Goal: Information Seeking & Learning: Check status

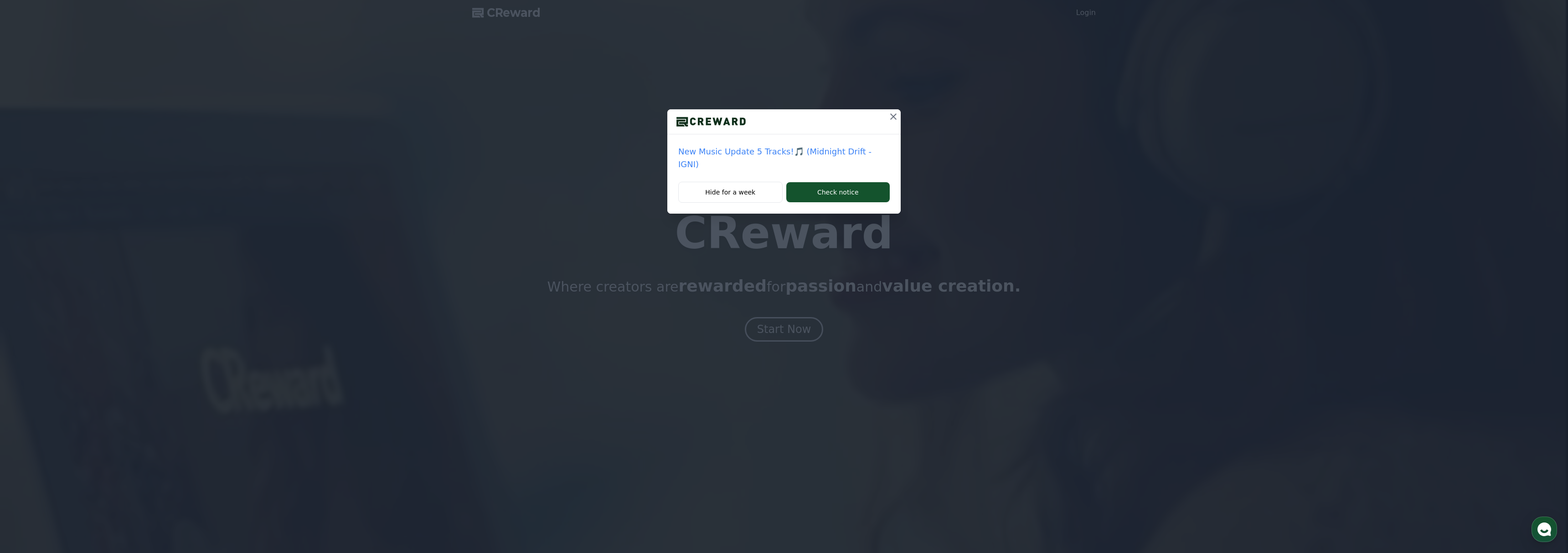
click at [764, 153] on p "New Music Update 5 Tracks!🎵 (Midnight Drift - IGNI)" at bounding box center [783, 158] width 211 height 26
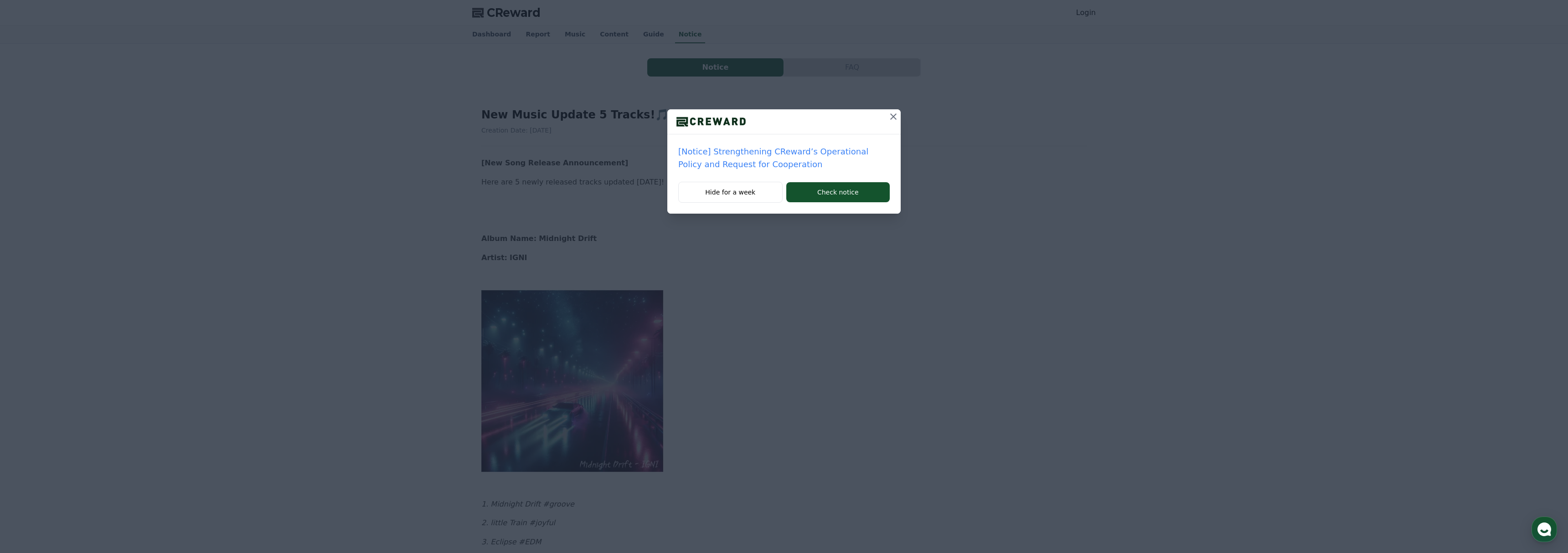
click at [758, 153] on p "[Notice] Strengthening CReward’s Operational Policy and Request for Cooperation" at bounding box center [783, 158] width 211 height 26
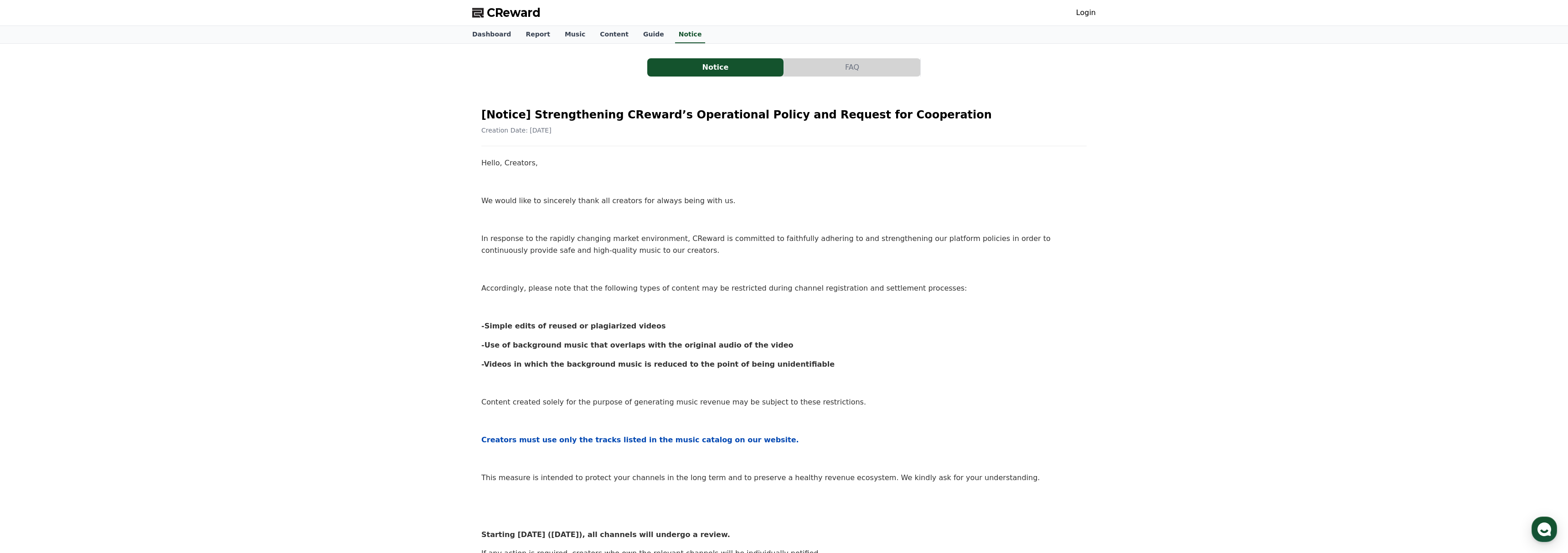
click at [520, 6] on span "CReward" at bounding box center [514, 13] width 54 height 15
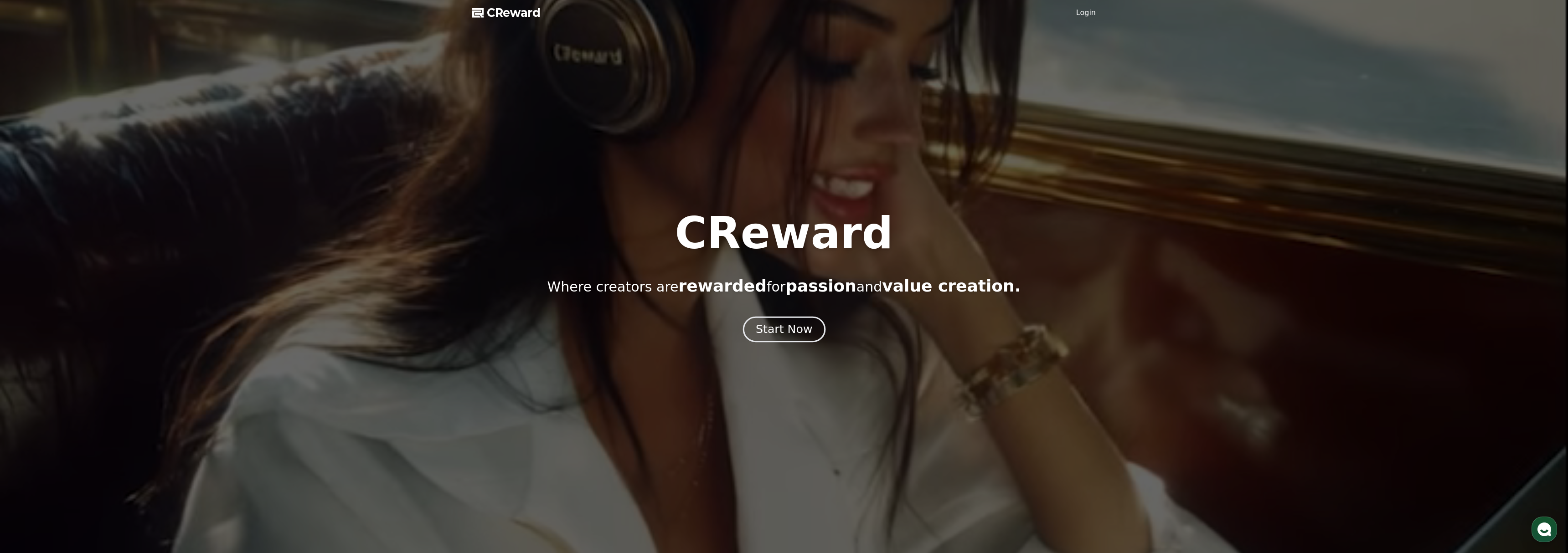
click at [783, 330] on div "Start Now" at bounding box center [784, 329] width 57 height 15
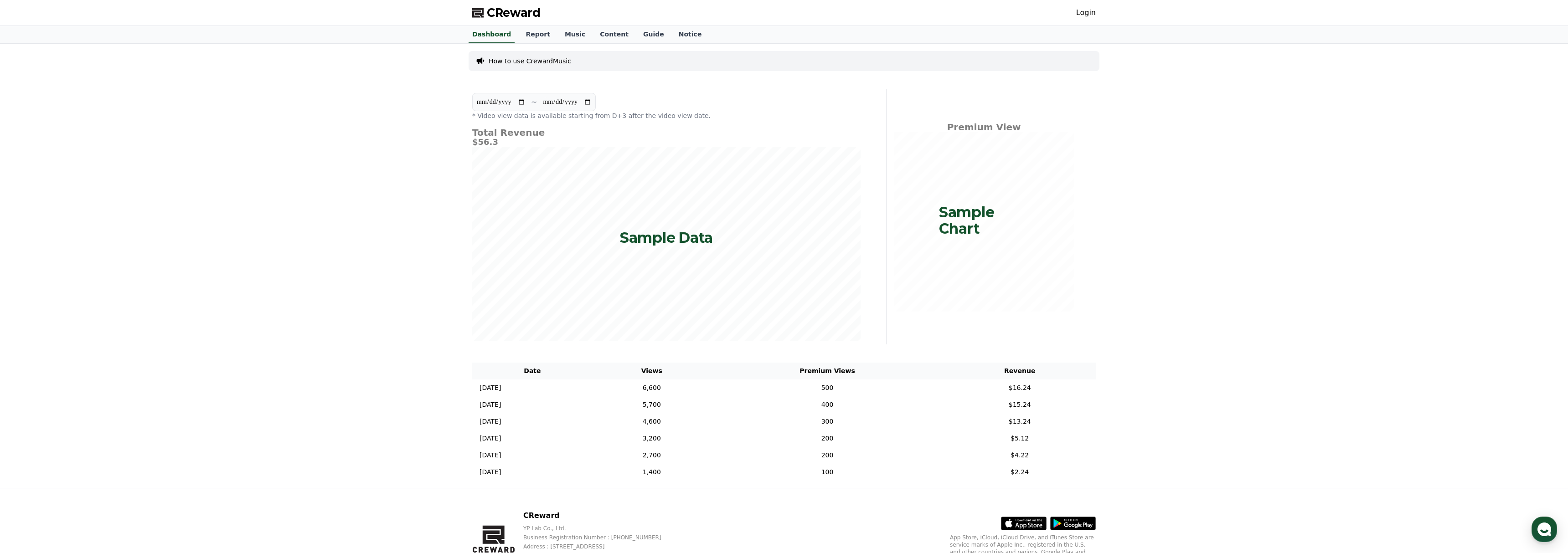
scroll to position [2, 0]
click at [541, 35] on link "Report" at bounding box center [537, 32] width 39 height 17
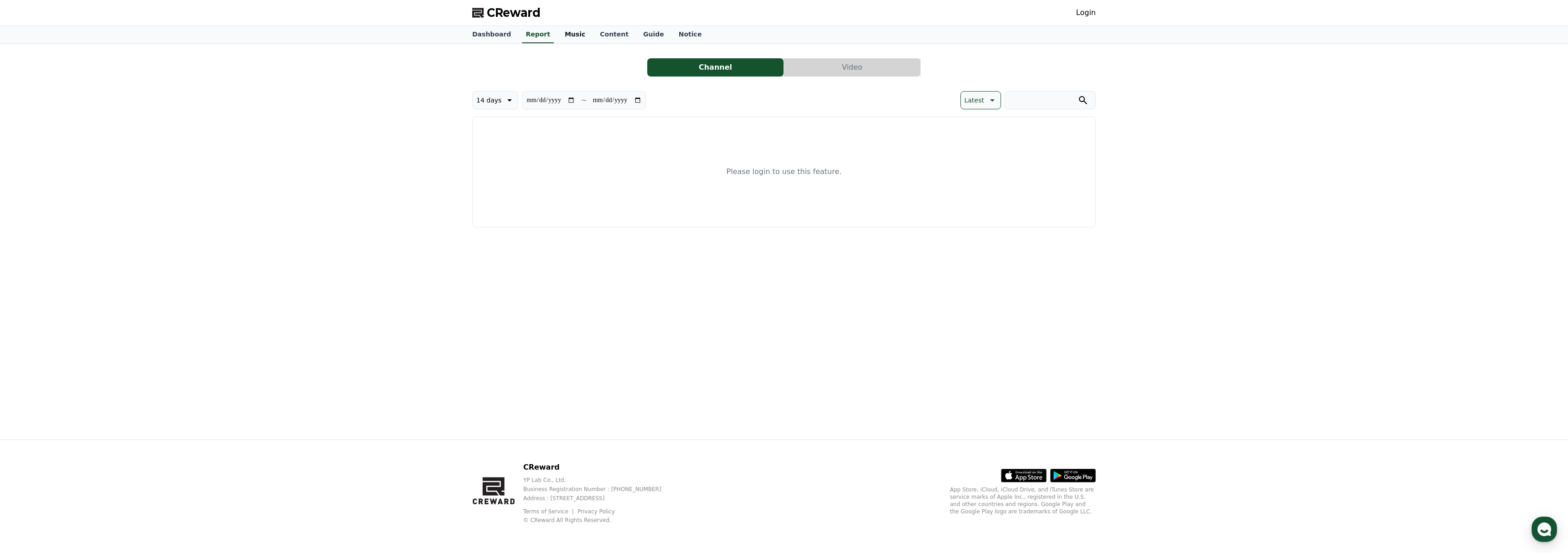
click at [579, 38] on link "Music" at bounding box center [575, 35] width 35 height 17
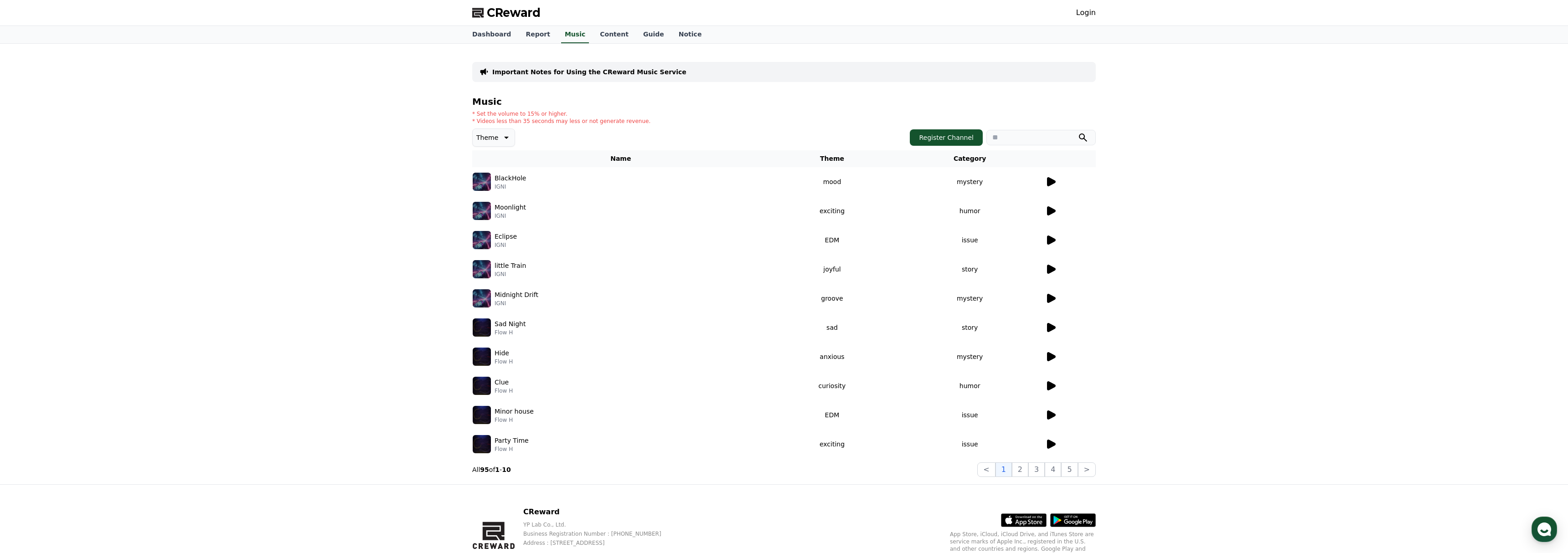
click at [1049, 183] on icon at bounding box center [1051, 181] width 9 height 9
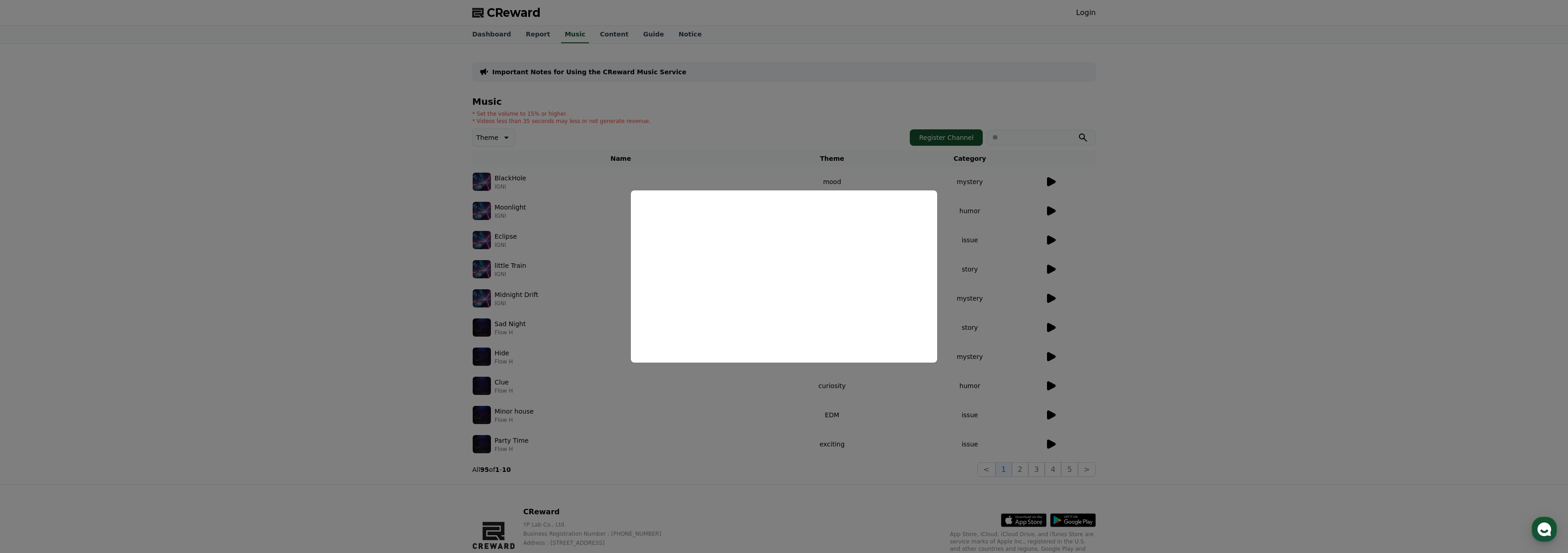
click at [505, 210] on button "close modal" at bounding box center [784, 276] width 1568 height 553
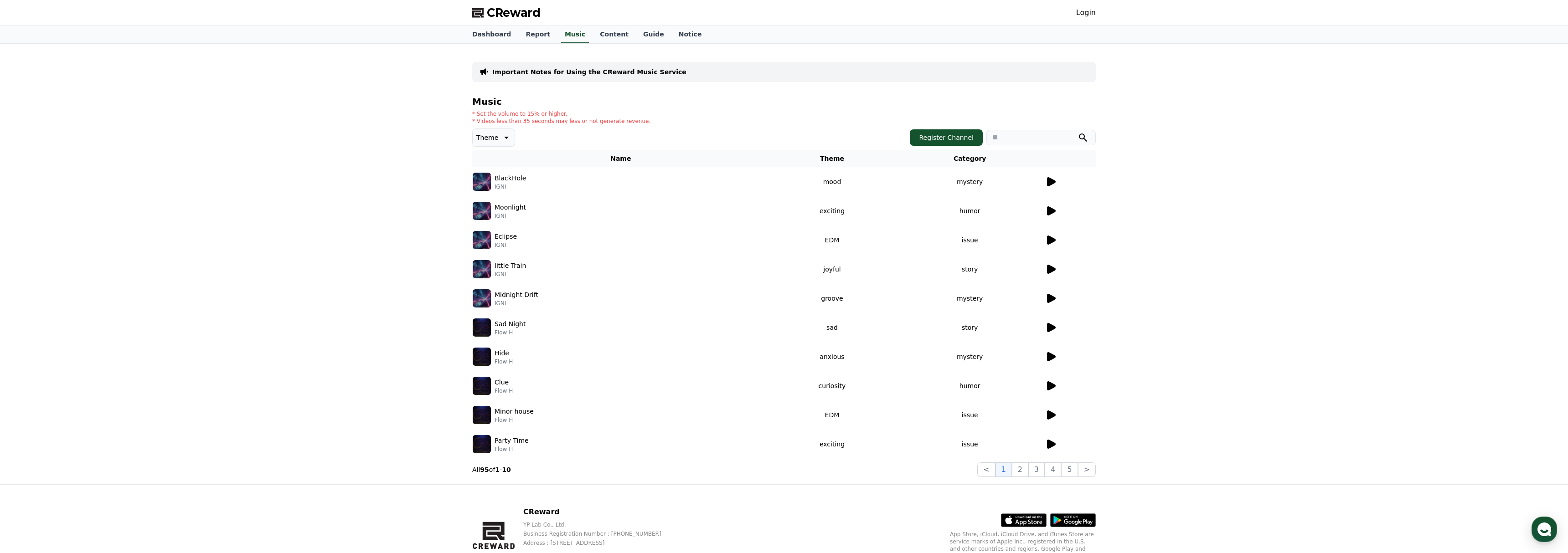
click at [518, 210] on p "Moonlight" at bounding box center [510, 207] width 32 height 10
click at [1051, 209] on icon at bounding box center [1051, 210] width 9 height 9
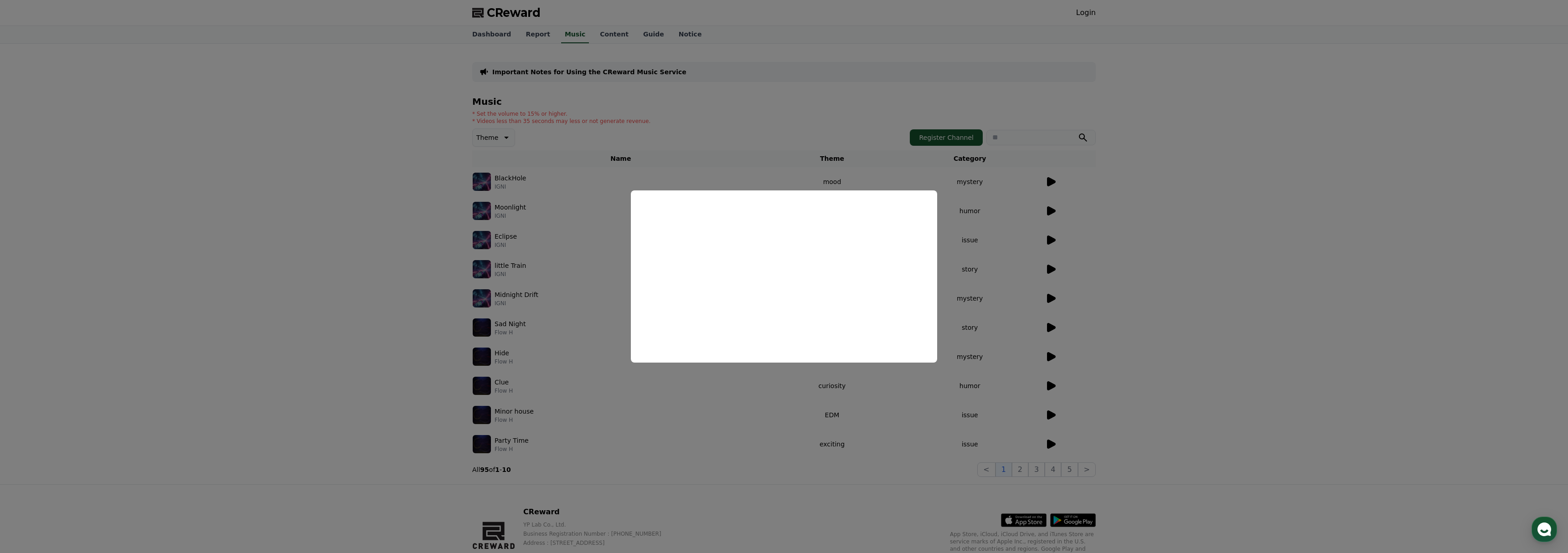
click at [1049, 240] on button "close modal" at bounding box center [784, 276] width 1568 height 553
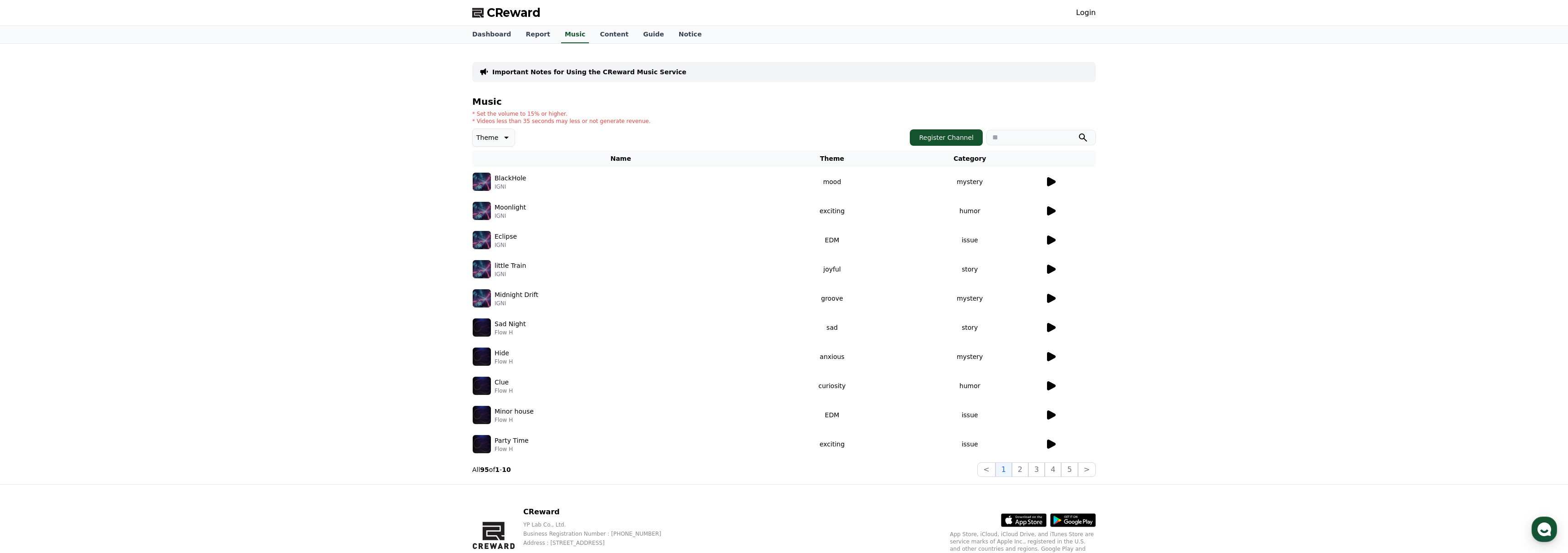
click at [1050, 243] on icon at bounding box center [1051, 240] width 9 height 9
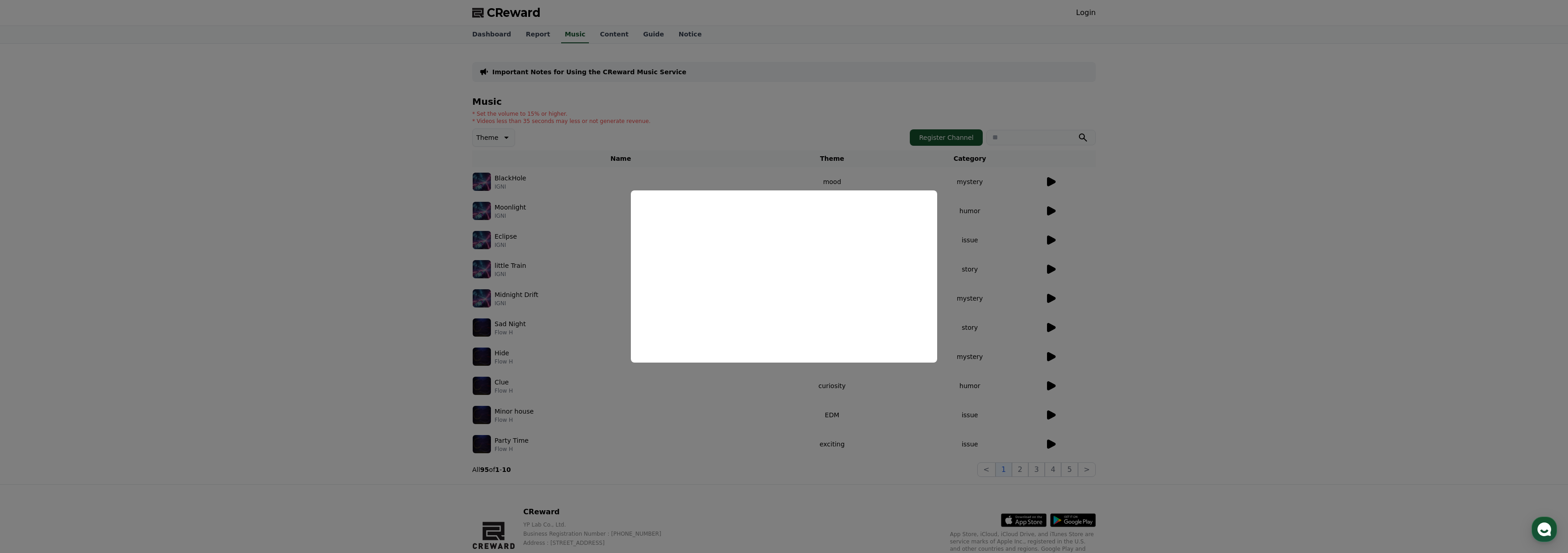
click at [1326, 218] on button "close modal" at bounding box center [784, 276] width 1568 height 553
